Goal: Obtain resource: Obtain resource

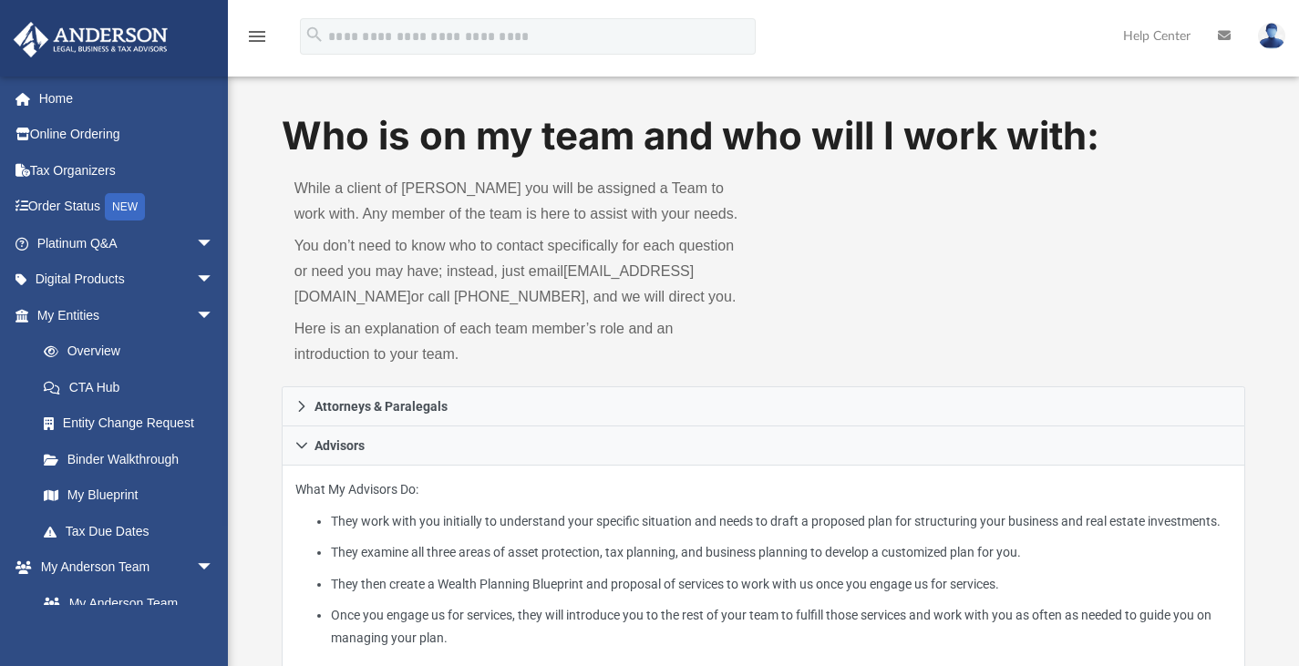
scroll to position [254, 0]
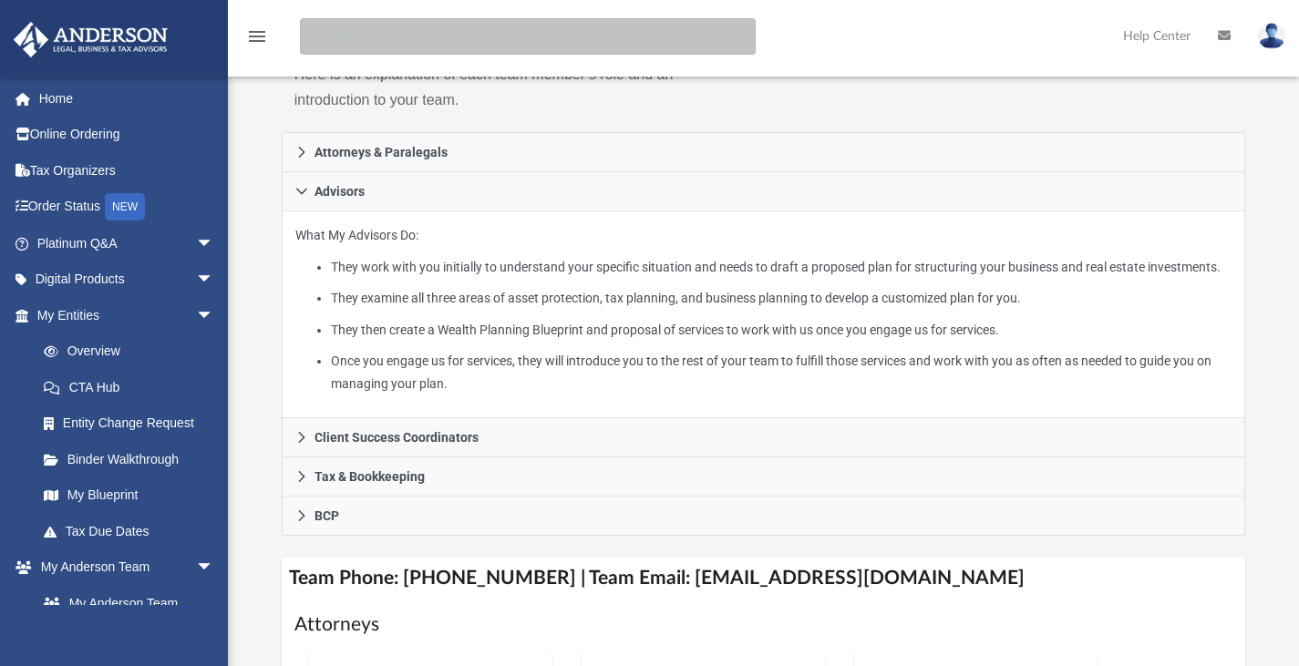
click at [593, 41] on input "search" at bounding box center [528, 36] width 456 height 36
type input "**********"
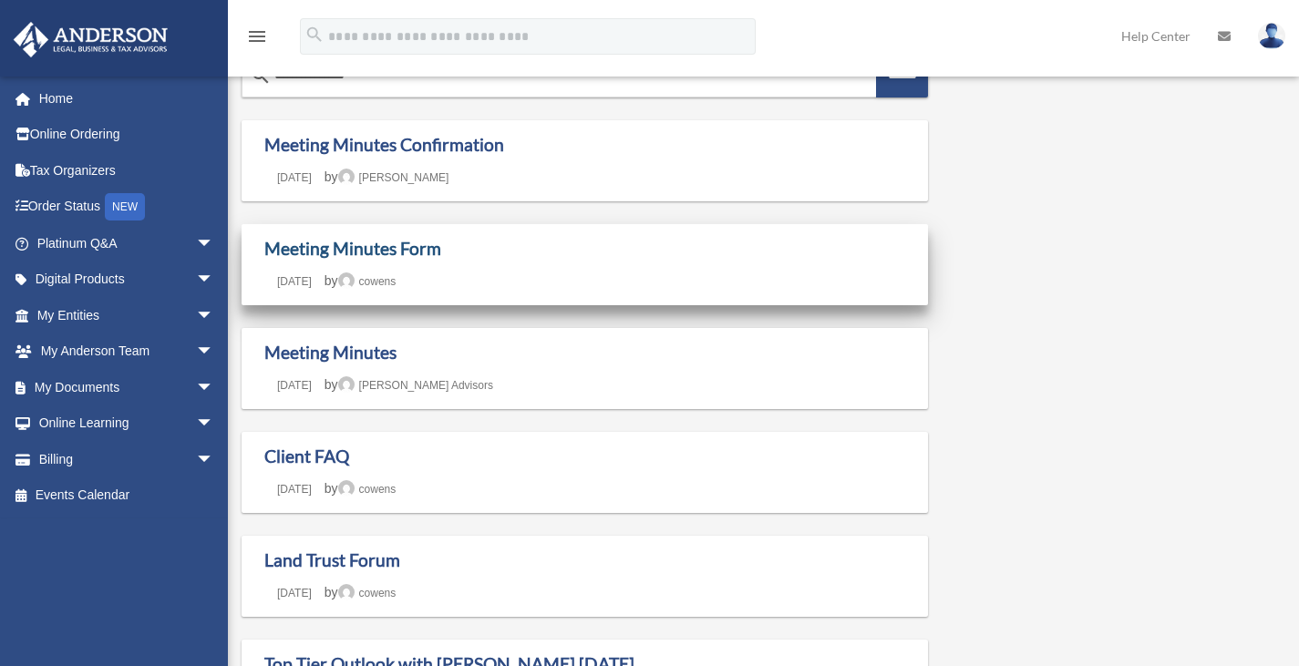
click at [321, 247] on link "Meeting Minutes Form" at bounding box center [352, 248] width 177 height 21
